Goal: Check status: Check status

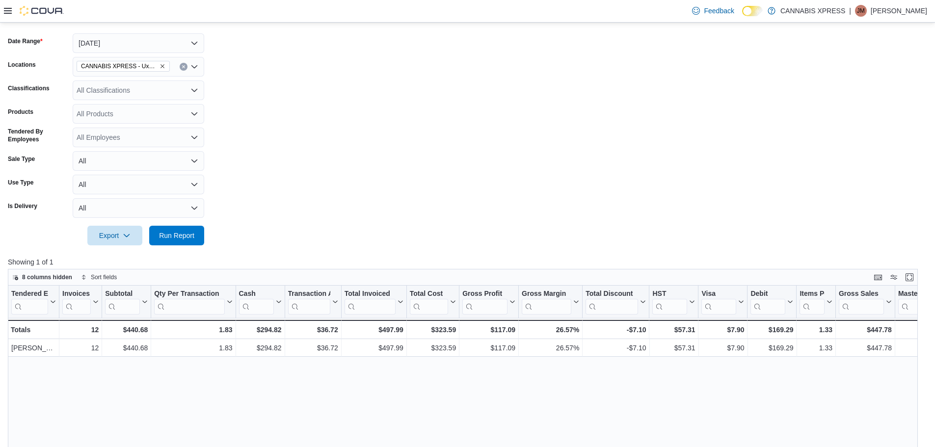
scroll to position [132, 0]
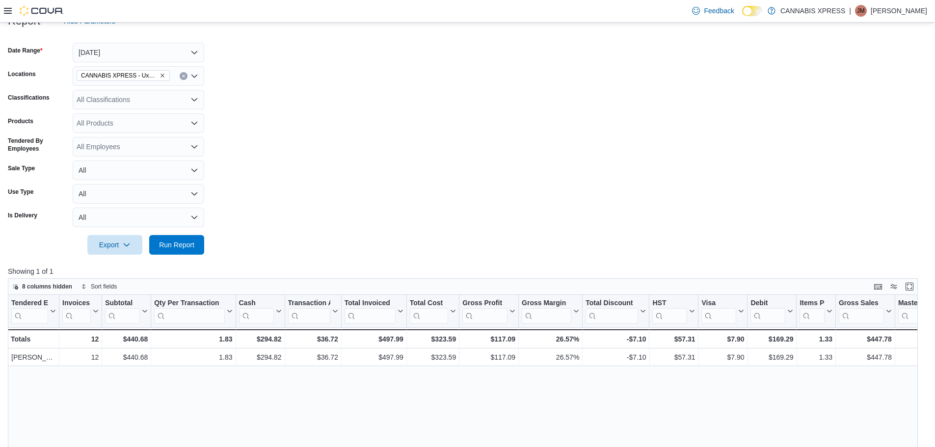
click at [163, 76] on icon "Remove CANNABIS XPRESS - Uxbridge (Reach Street) from selection in this group" at bounding box center [163, 76] width 6 height 6
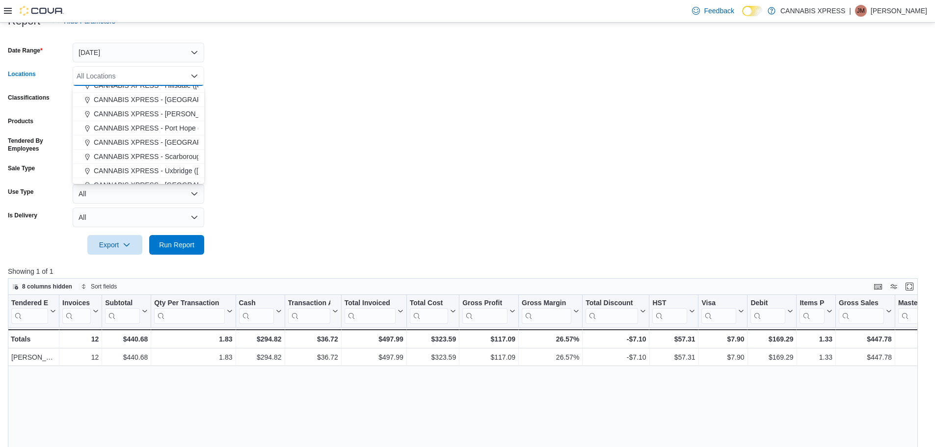
scroll to position [98, 0]
click at [172, 107] on span "CANNABIS XPRESS - [PERSON_NAME] ([GEOGRAPHIC_DATA])" at bounding box center [197, 109] width 206 height 10
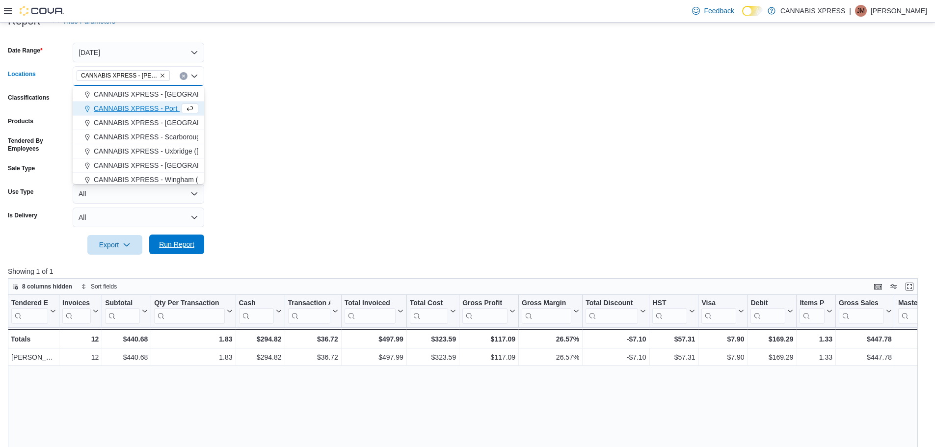
click at [163, 243] on span "Run Report" at bounding box center [176, 245] width 35 height 10
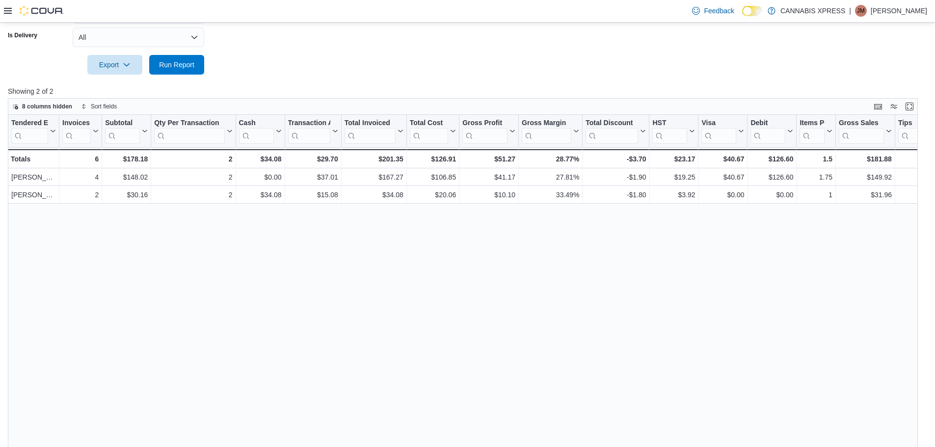
scroll to position [328, 0]
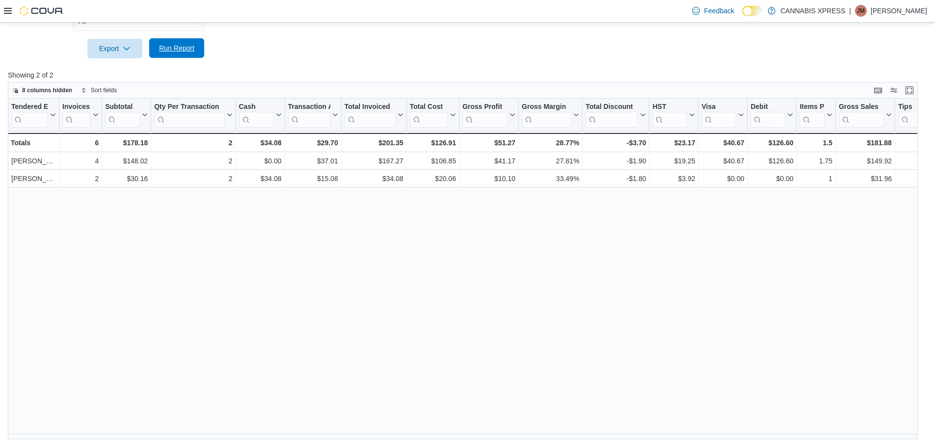
click at [168, 50] on span "Run Report" at bounding box center [176, 48] width 35 height 10
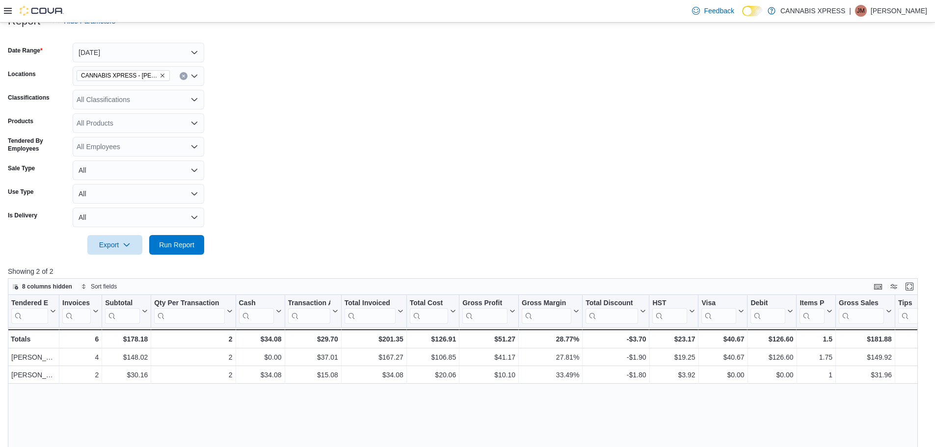
scroll to position [83, 0]
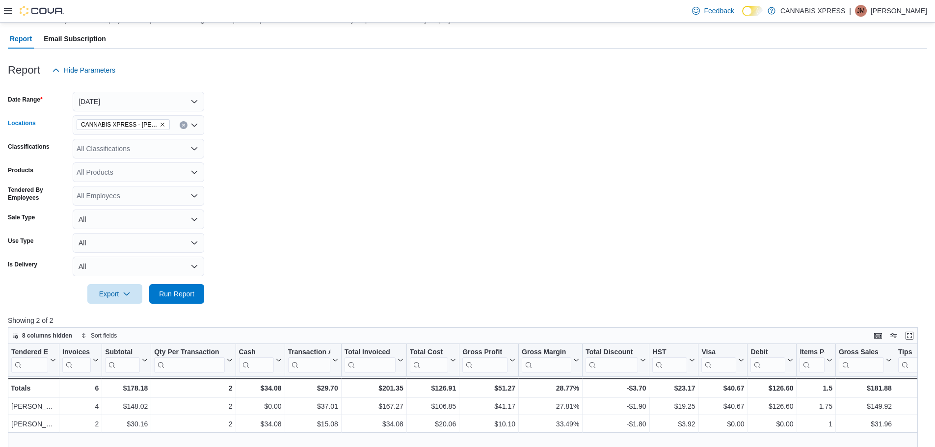
click at [161, 127] on icon "Remove CANNABIS XPRESS - Pickering (Central Street) from selection in this group" at bounding box center [163, 125] width 6 height 6
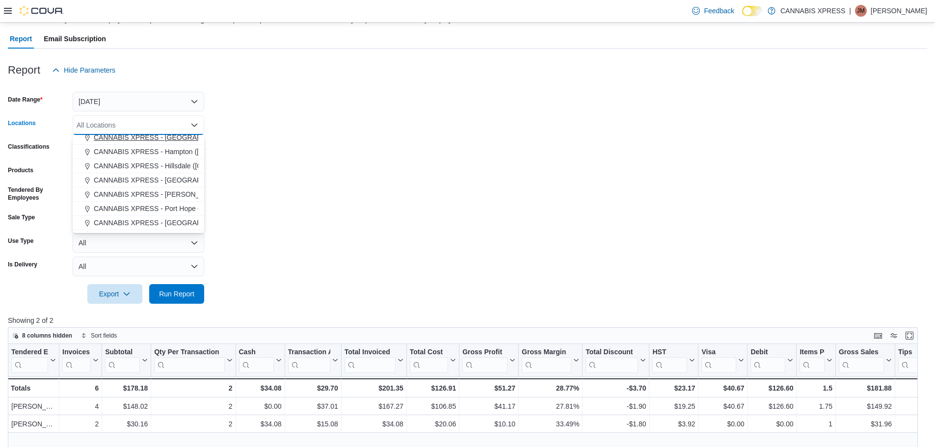
scroll to position [98, 0]
click at [173, 212] on span "CANNABIS XPRESS - Uxbridge ([GEOGRAPHIC_DATA])" at bounding box center [182, 215] width 177 height 10
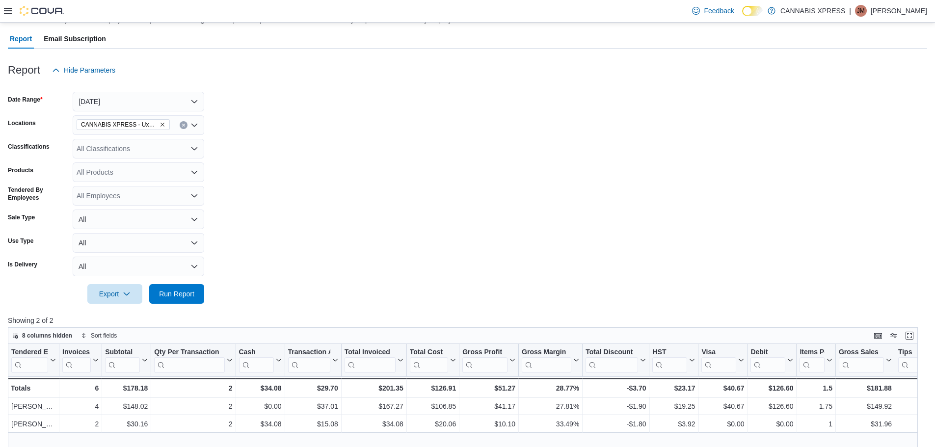
click at [173, 283] on div at bounding box center [468, 280] width 920 height 8
click at [173, 295] on span "Run Report" at bounding box center [176, 294] width 35 height 10
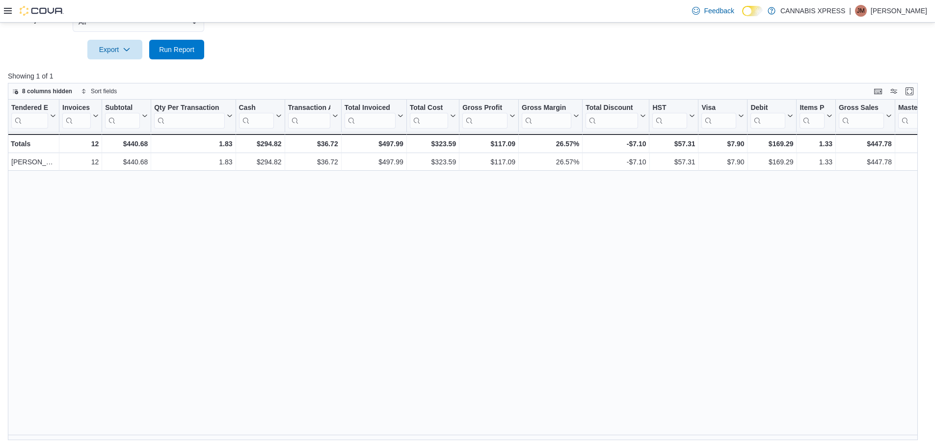
scroll to position [328, 0]
click at [178, 52] on span "Run Report" at bounding box center [176, 48] width 35 height 10
click at [182, 53] on span "Run Report" at bounding box center [176, 48] width 35 height 10
